Goal: Task Accomplishment & Management: Manage account settings

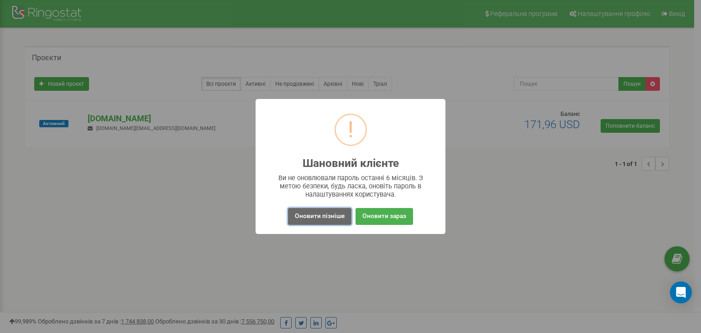
click at [337, 219] on button "Оновити пізніше" at bounding box center [319, 216] width 63 height 17
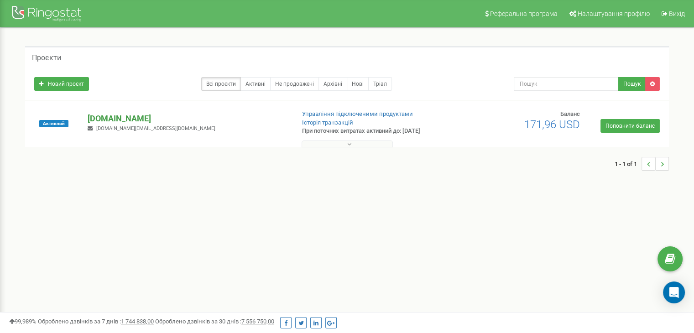
click at [133, 119] on p "[DOMAIN_NAME]" at bounding box center [187, 119] width 199 height 12
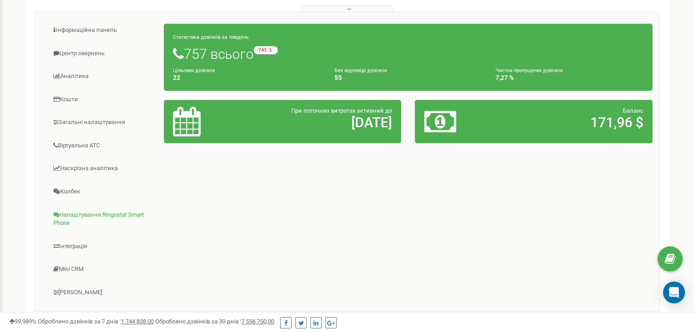
scroll to position [91, 0]
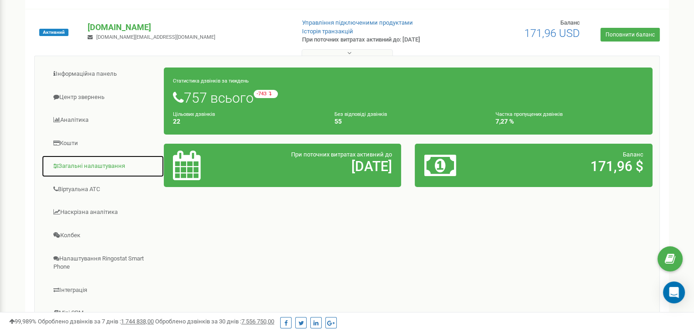
click at [99, 163] on link "Загальні налаштування" at bounding box center [103, 166] width 123 height 22
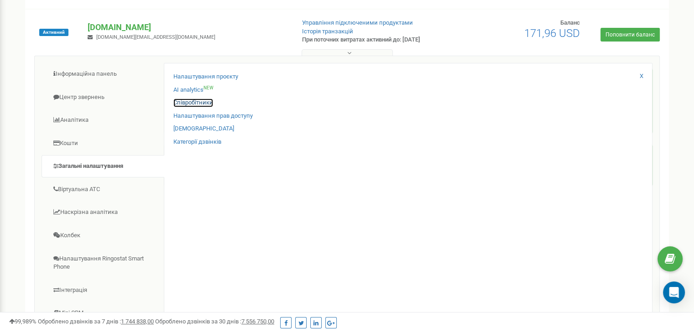
click at [205, 101] on link "Співробітники" at bounding box center [193, 103] width 40 height 9
